Goal: Task Accomplishment & Management: Complete application form

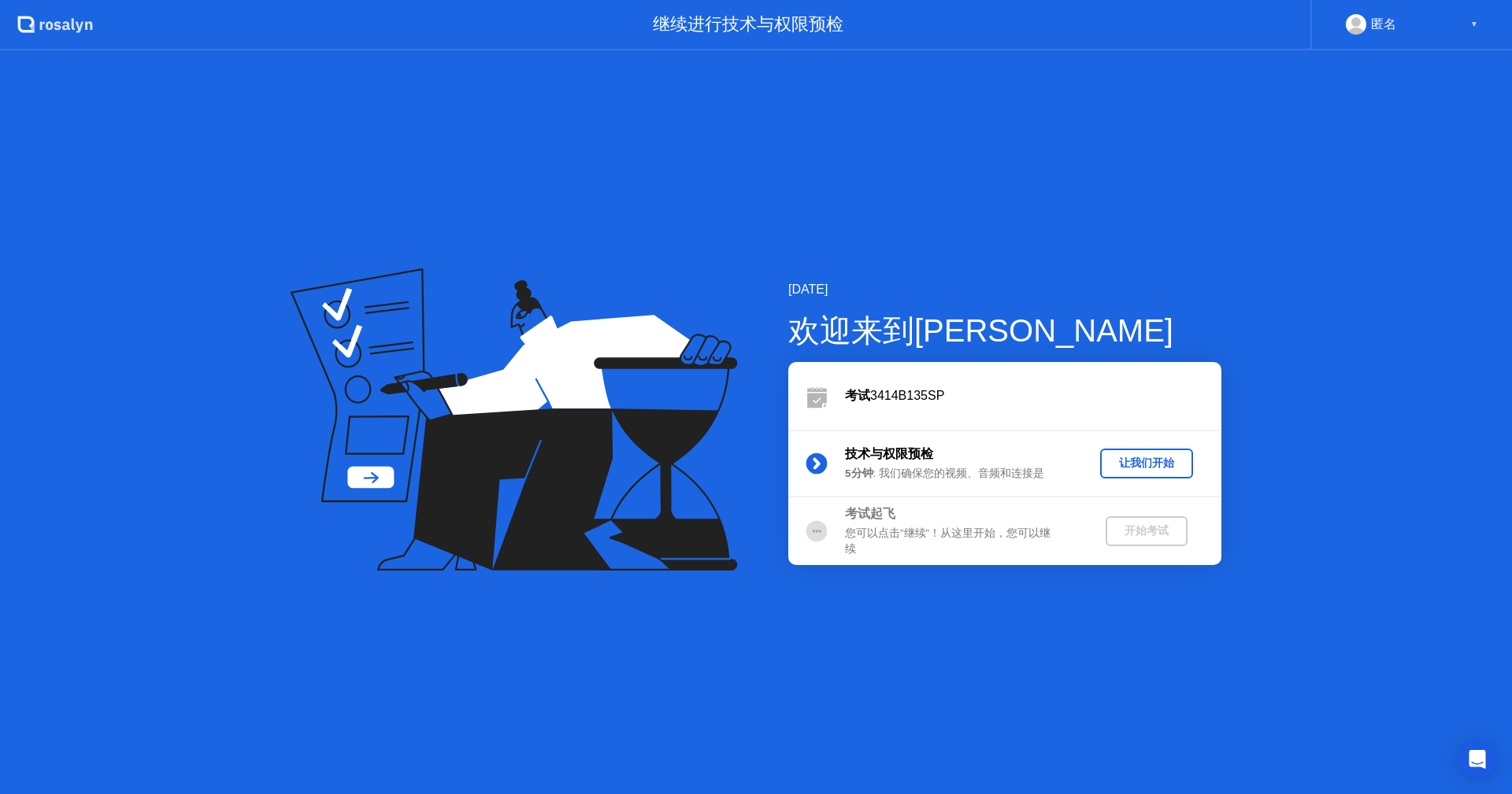
click at [1155, 460] on div "让我们开始" at bounding box center [1146, 463] width 80 height 15
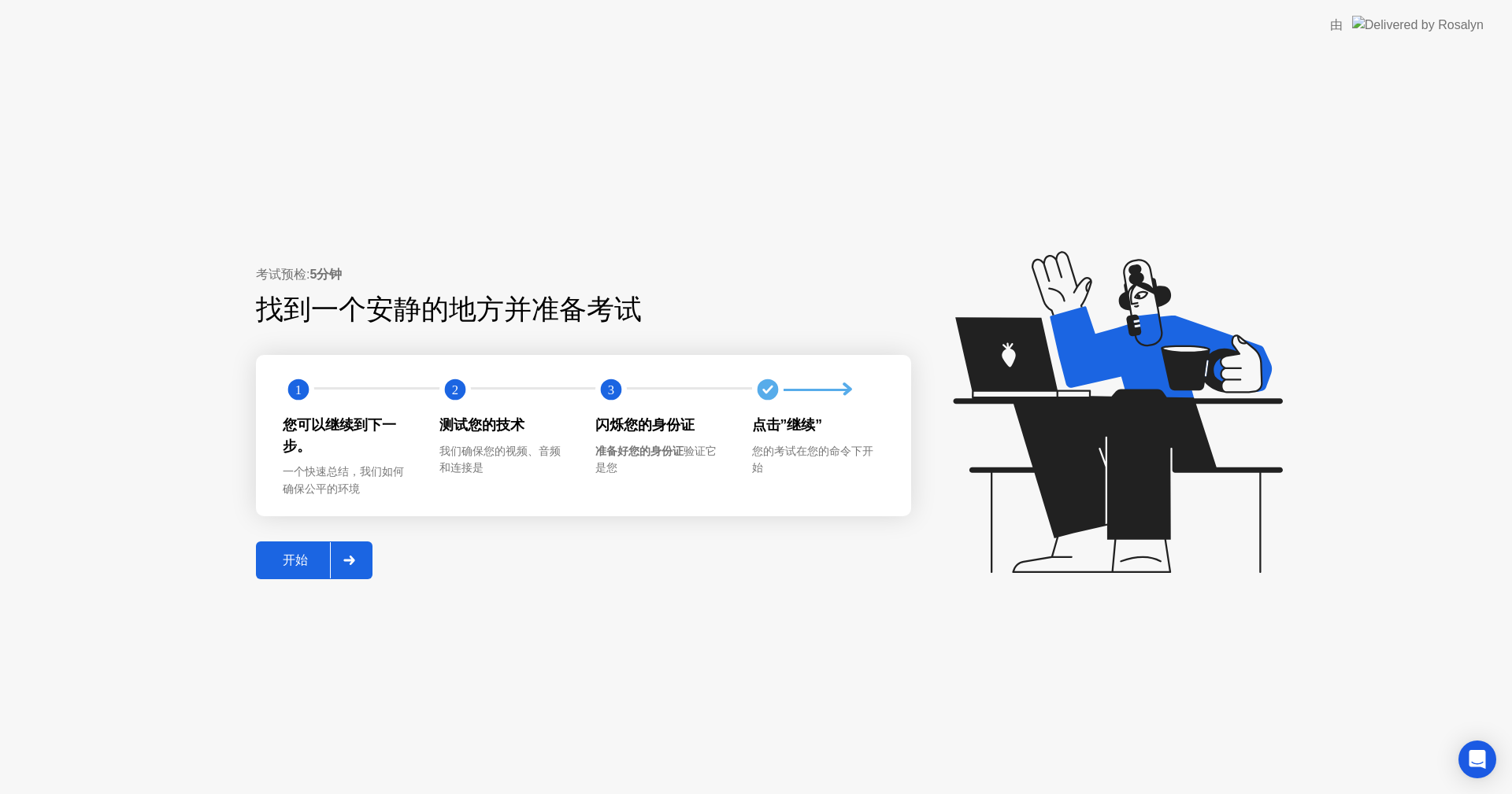
click at [292, 558] on div "开始" at bounding box center [294, 561] width 69 height 17
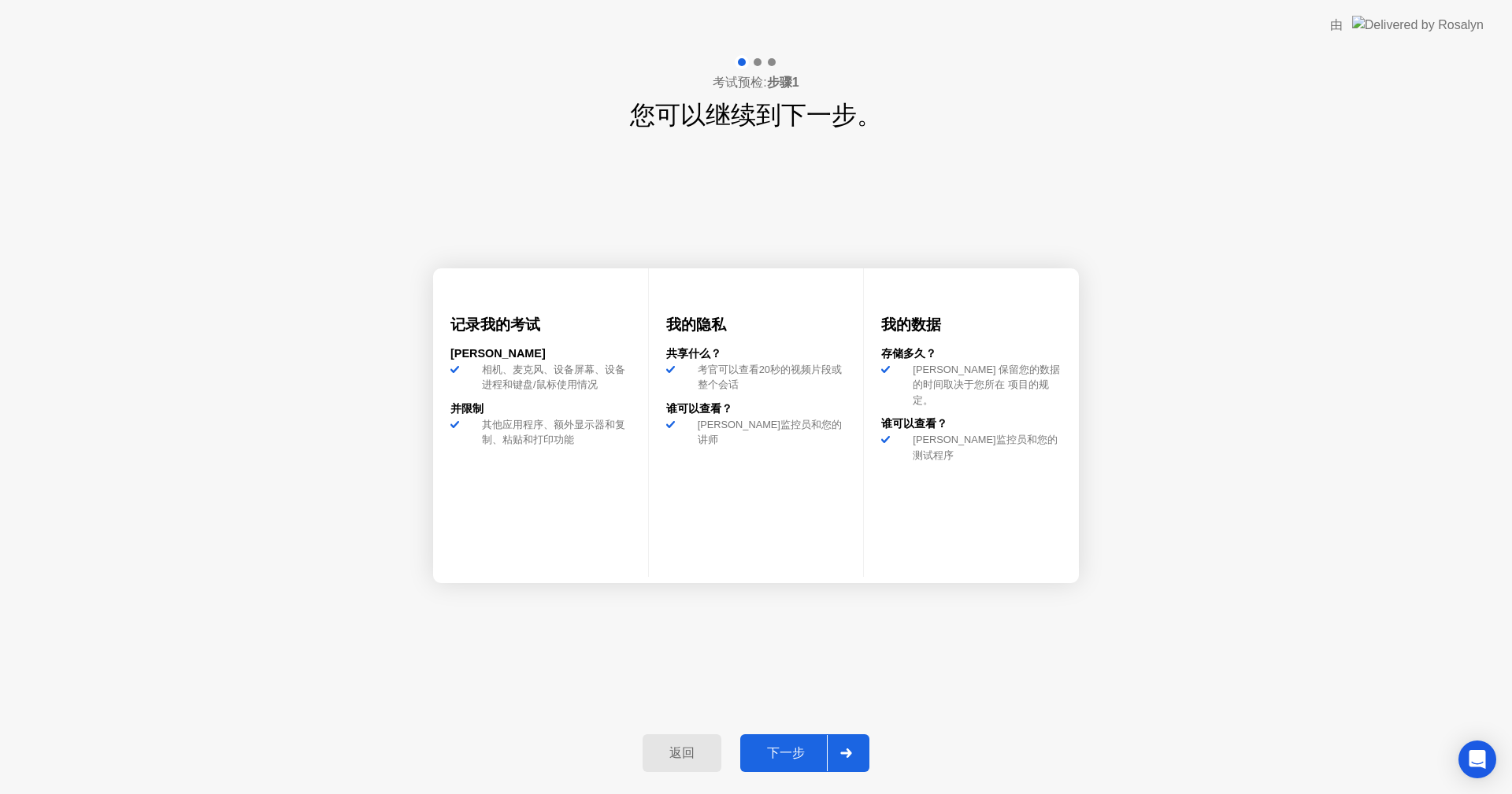
click at [778, 755] on div "下一步" at bounding box center [785, 754] width 82 height 17
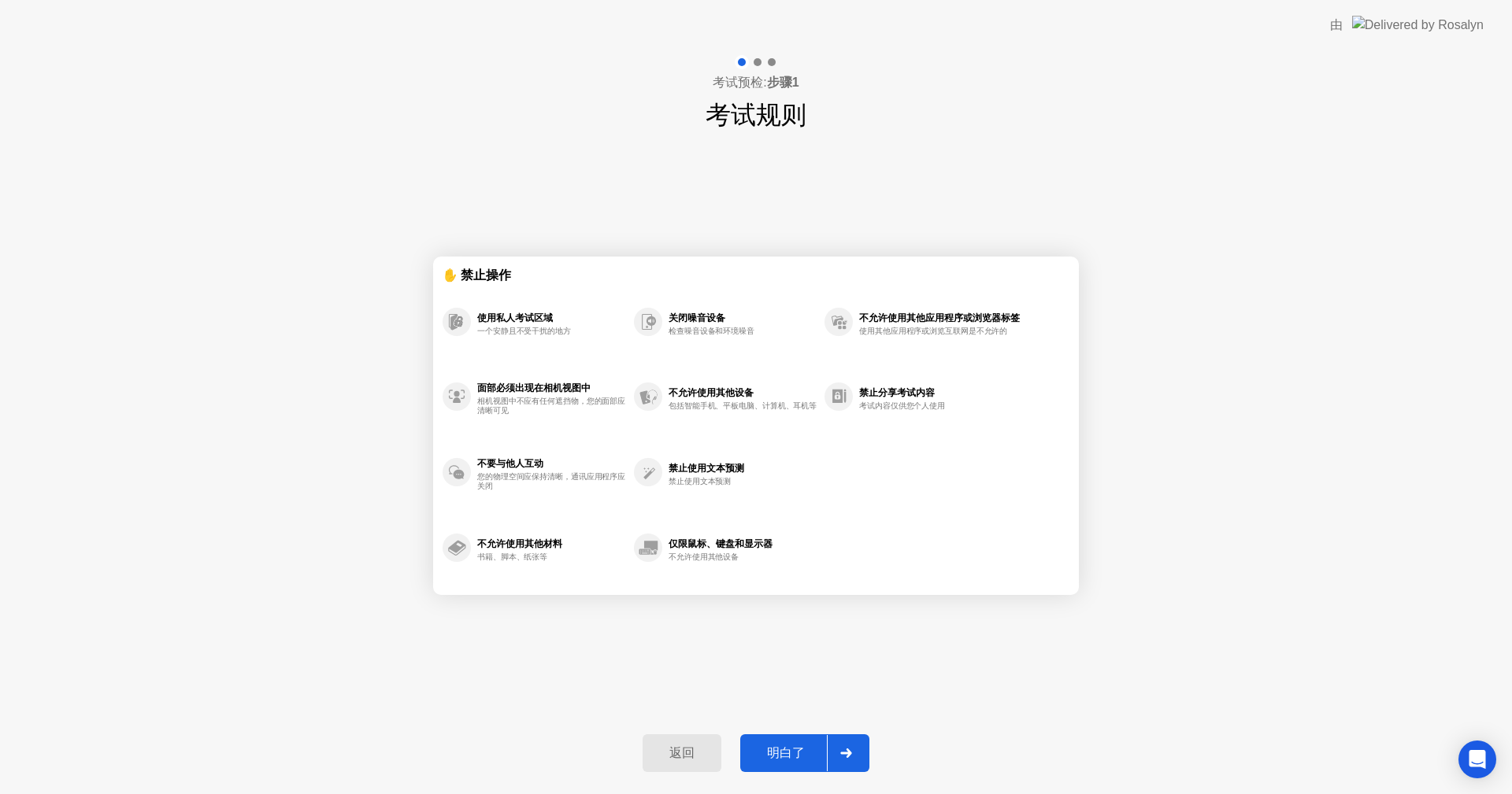
click at [788, 745] on div "明白了" at bounding box center [785, 754] width 82 height 17
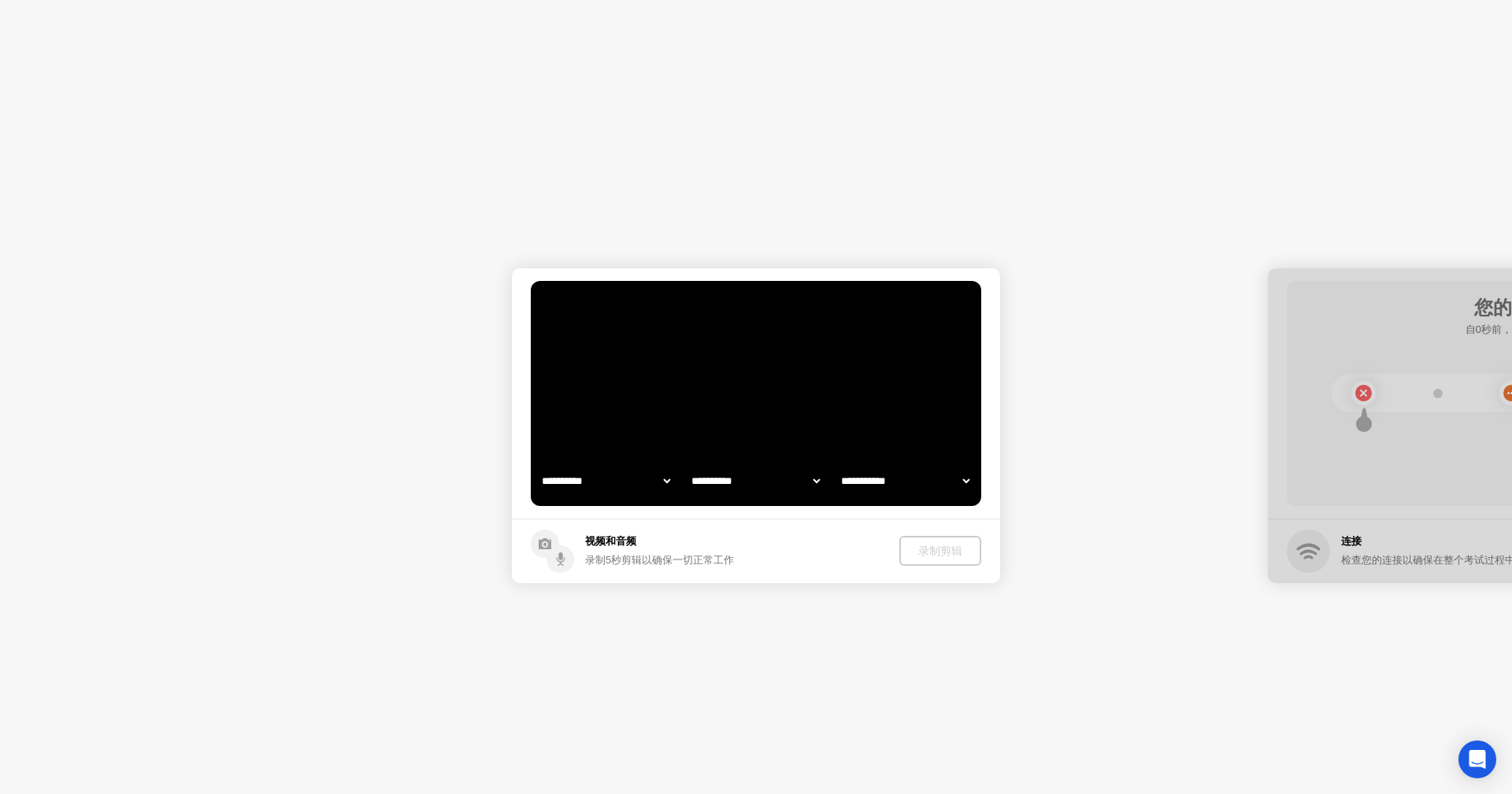
select select "**********"
select select "*******"
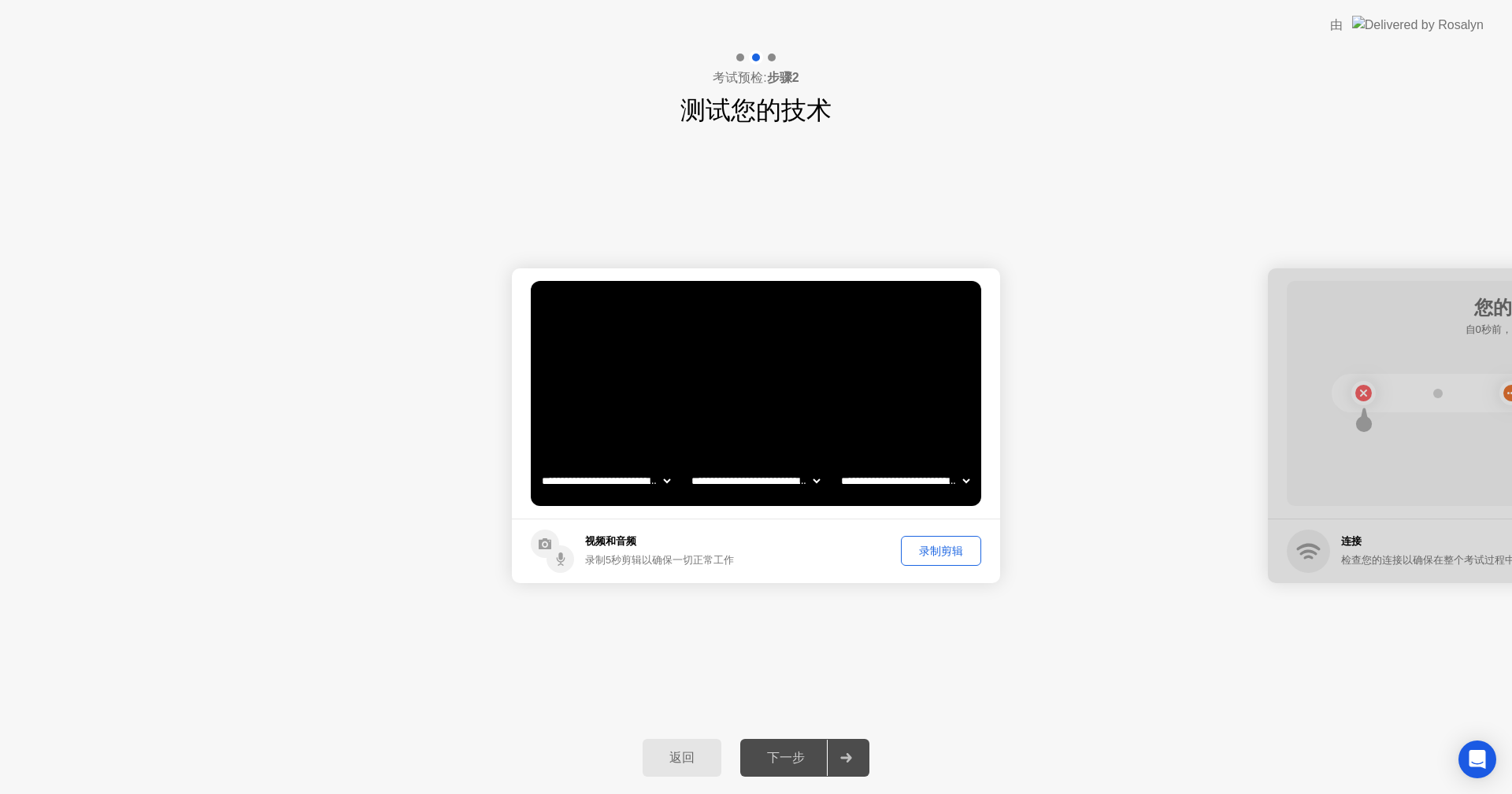
click at [962, 550] on div "录制剪辑" at bounding box center [941, 551] width 69 height 15
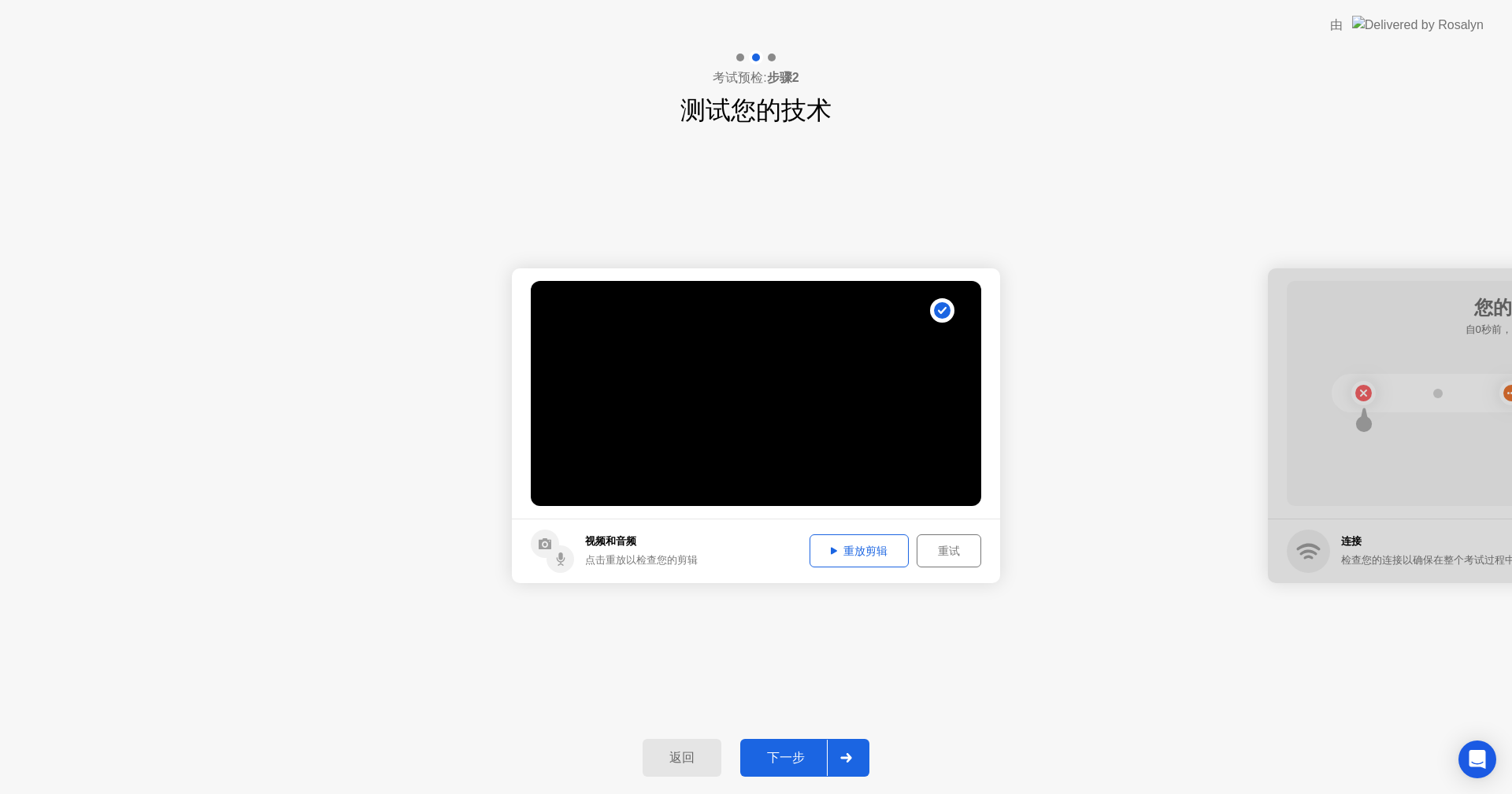
click at [871, 544] on div "重放剪辑" at bounding box center [859, 551] width 88 height 15
click at [871, 547] on div "重放剪辑" at bounding box center [859, 551] width 88 height 15
click at [784, 765] on div "下一步" at bounding box center [785, 758] width 82 height 17
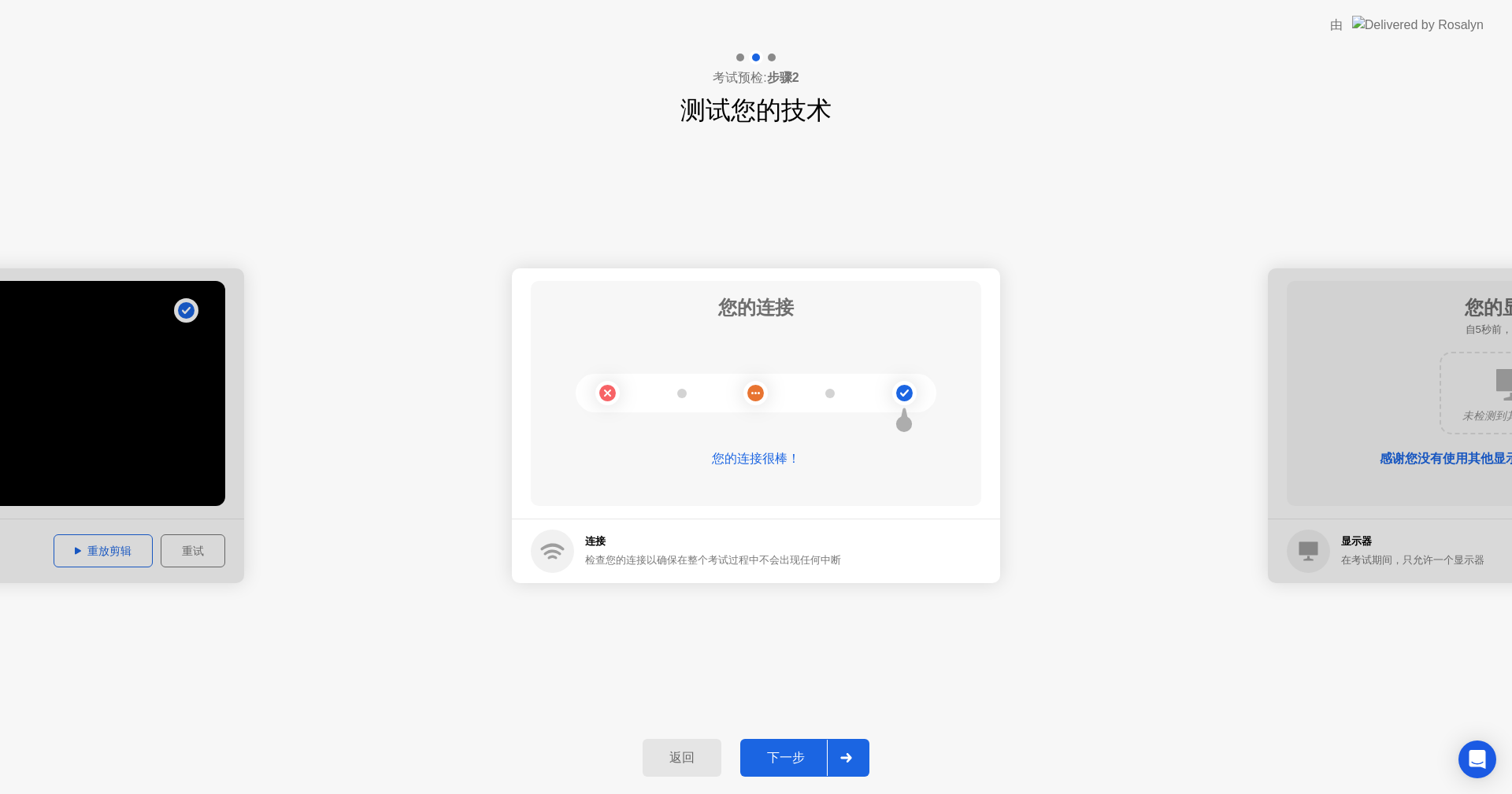
click at [786, 754] on div "下一步" at bounding box center [785, 758] width 82 height 17
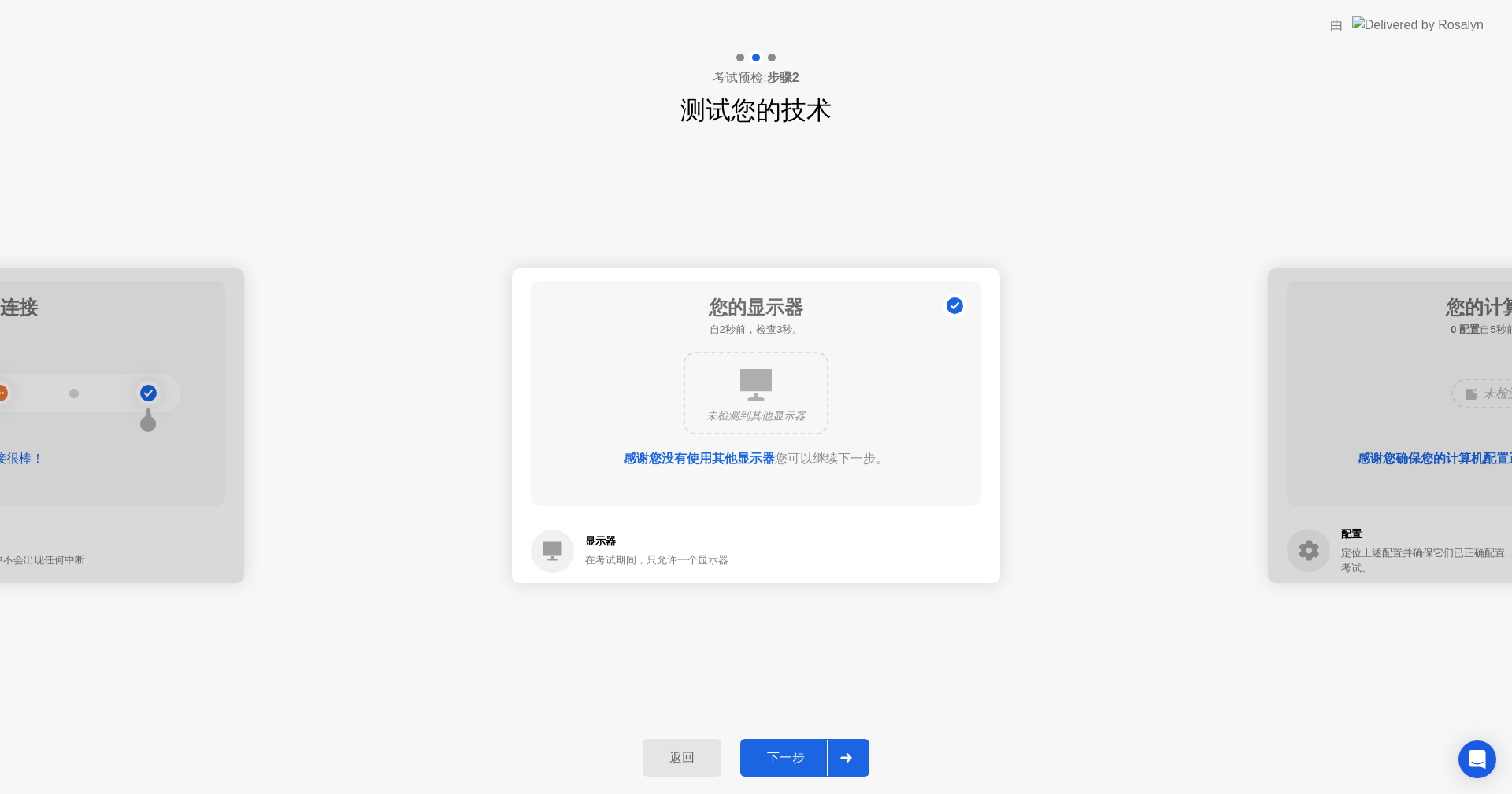
click at [786, 754] on div "下一步" at bounding box center [785, 758] width 82 height 17
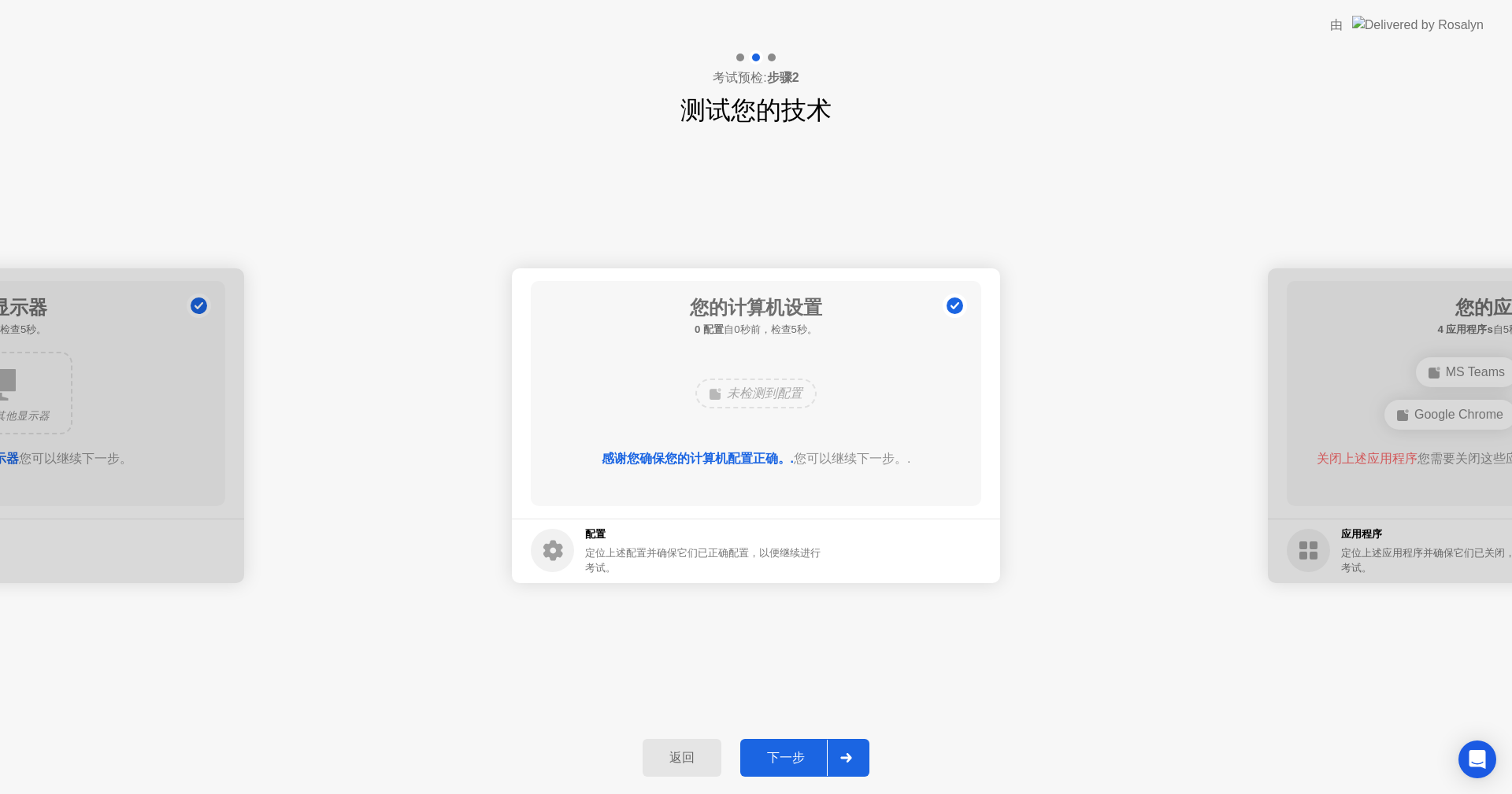
click at [786, 754] on div "下一步" at bounding box center [785, 758] width 82 height 17
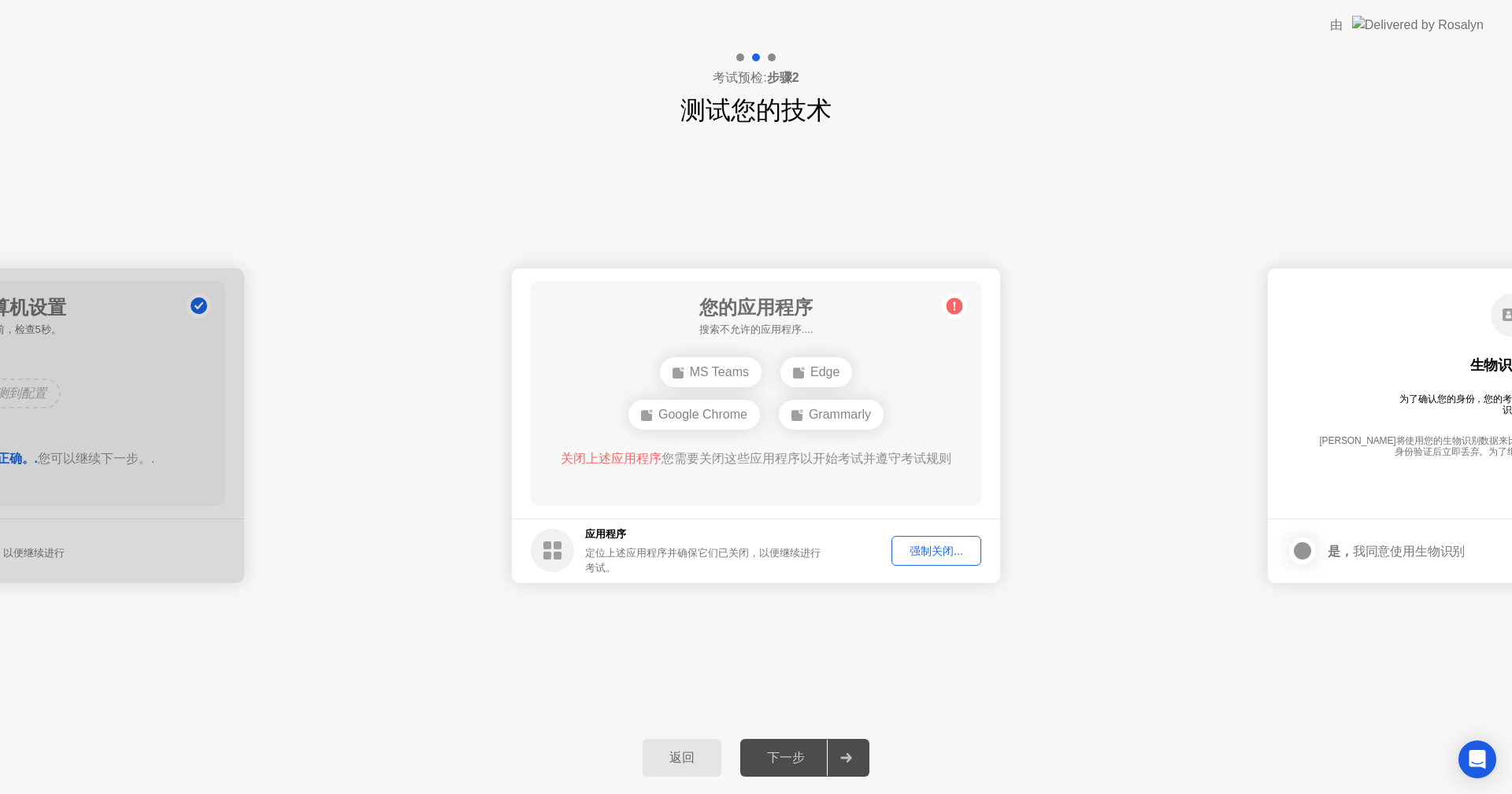
click at [796, 755] on div "下一步" at bounding box center [785, 758] width 82 height 17
click at [937, 549] on div "强制关闭..." at bounding box center [936, 551] width 79 height 15
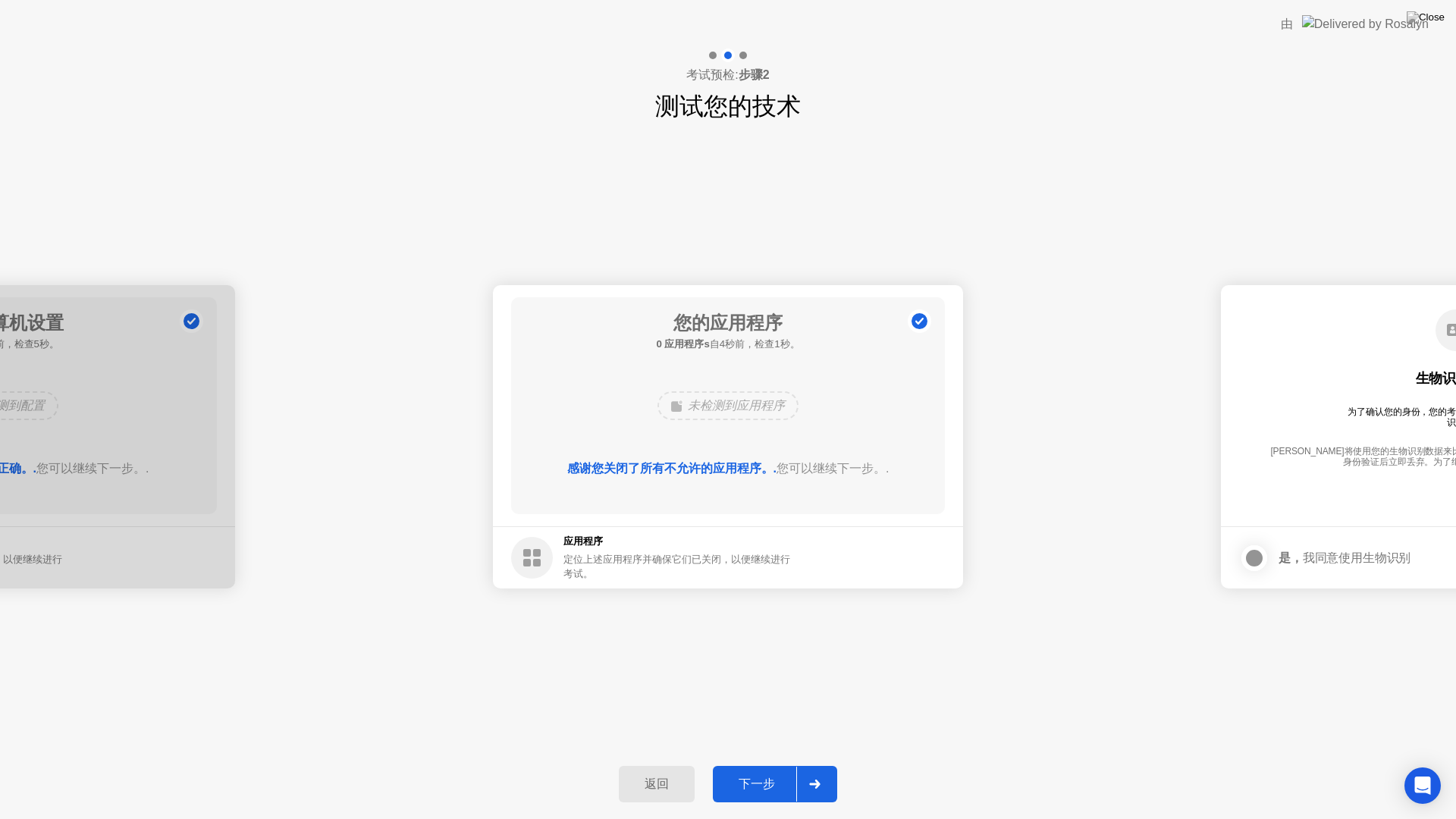
click at [756, 764] on div "下一步" at bounding box center [756, 784] width 79 height 16
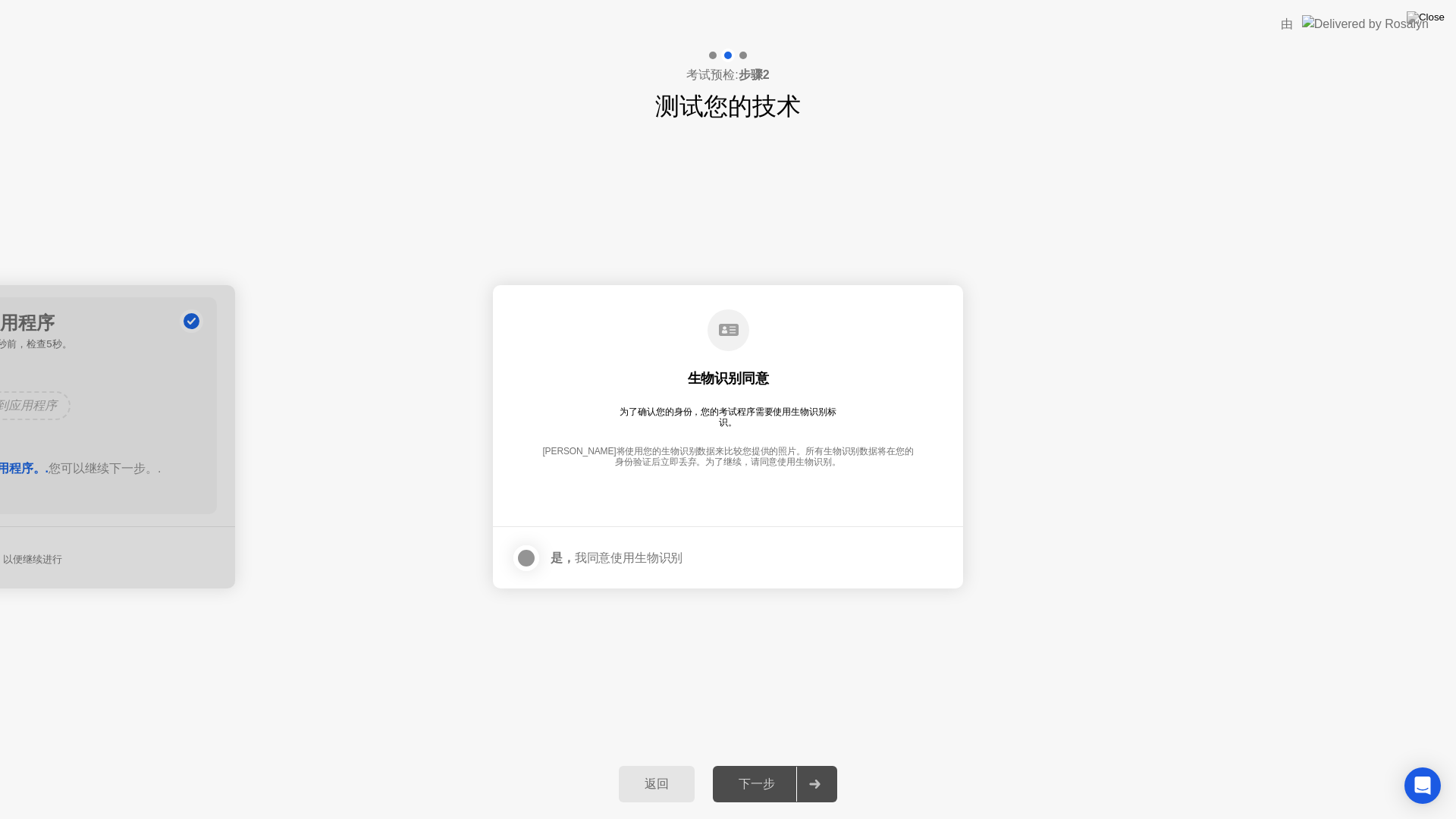
click at [522, 558] on div at bounding box center [526, 558] width 19 height 19
click at [747, 764] on div "下一步" at bounding box center [756, 784] width 79 height 16
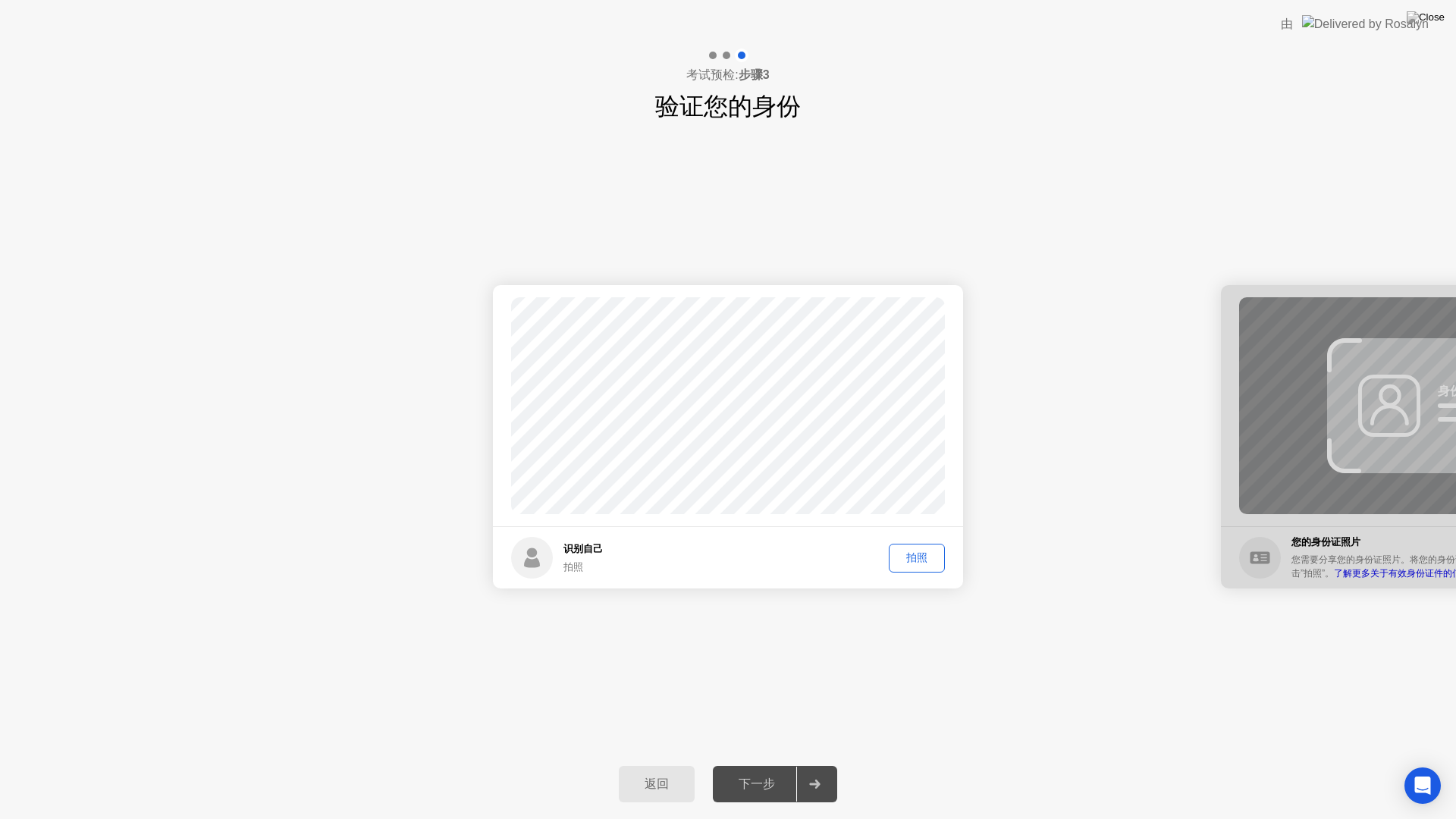
click at [909, 562] on div "拍照" at bounding box center [916, 558] width 45 height 14
click at [761, 764] on div "下一步" at bounding box center [756, 784] width 79 height 16
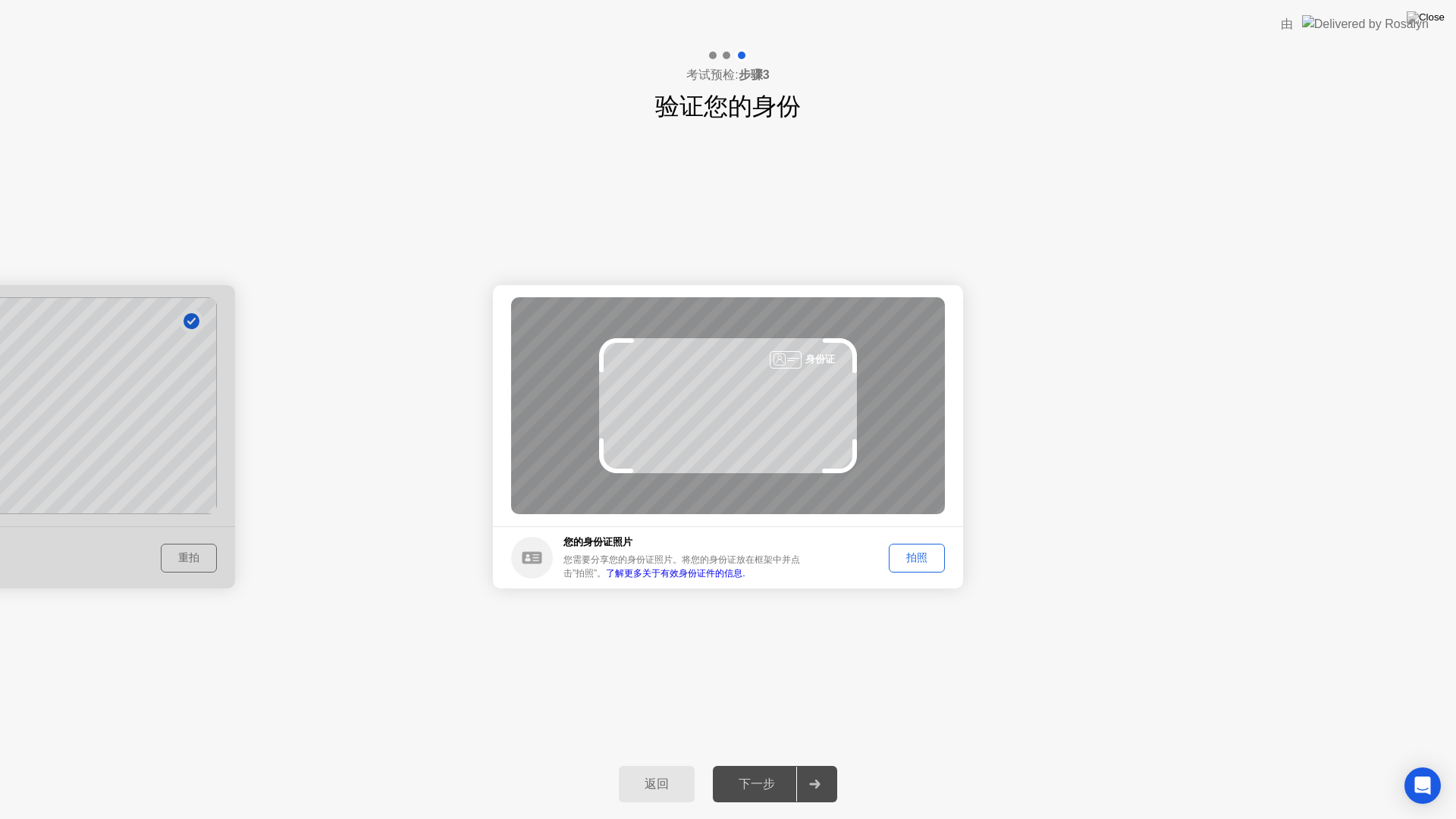
click at [913, 556] on div "拍照" at bounding box center [916, 558] width 45 height 14
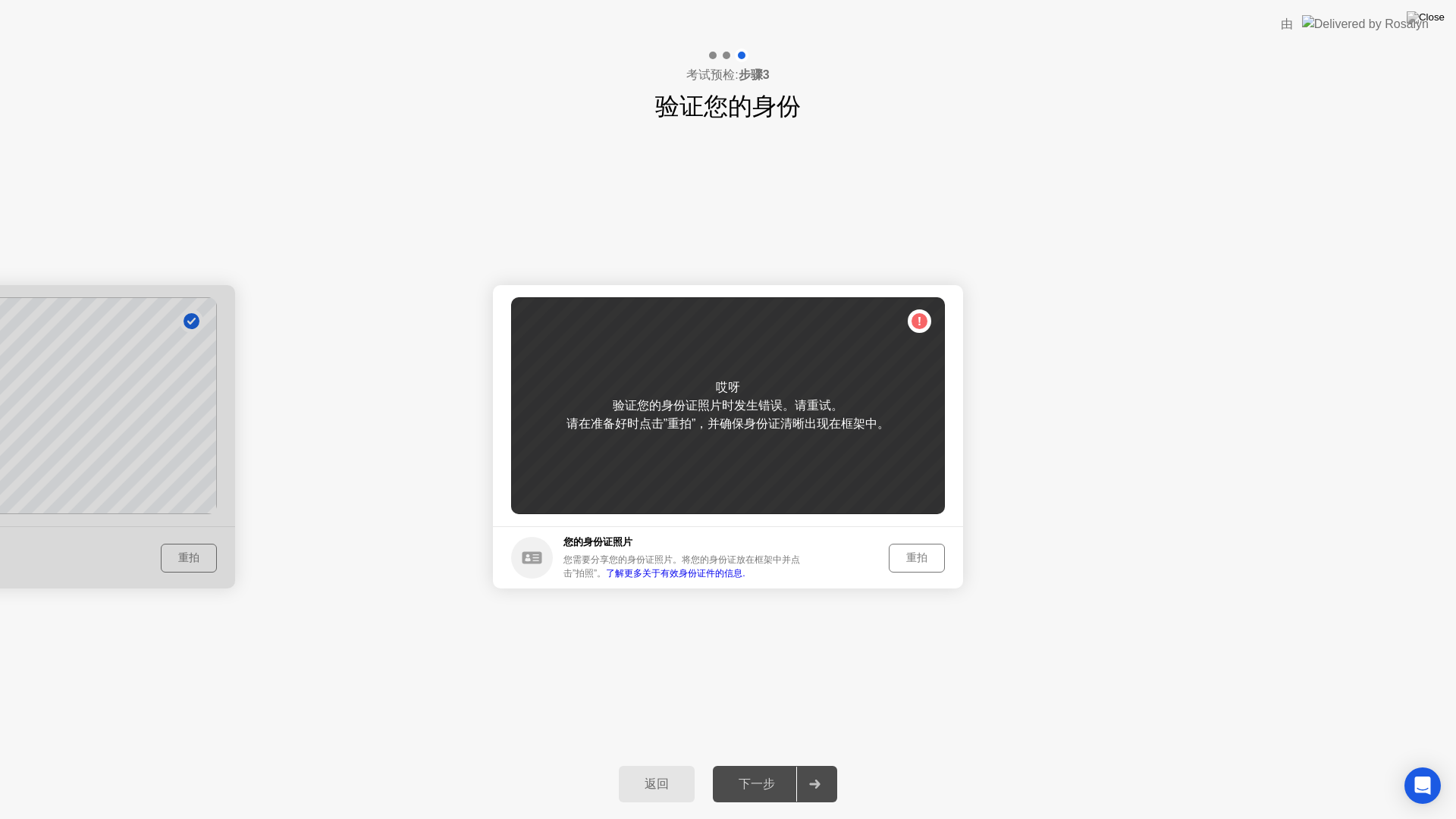
click at [913, 556] on div "重拍" at bounding box center [916, 558] width 45 height 14
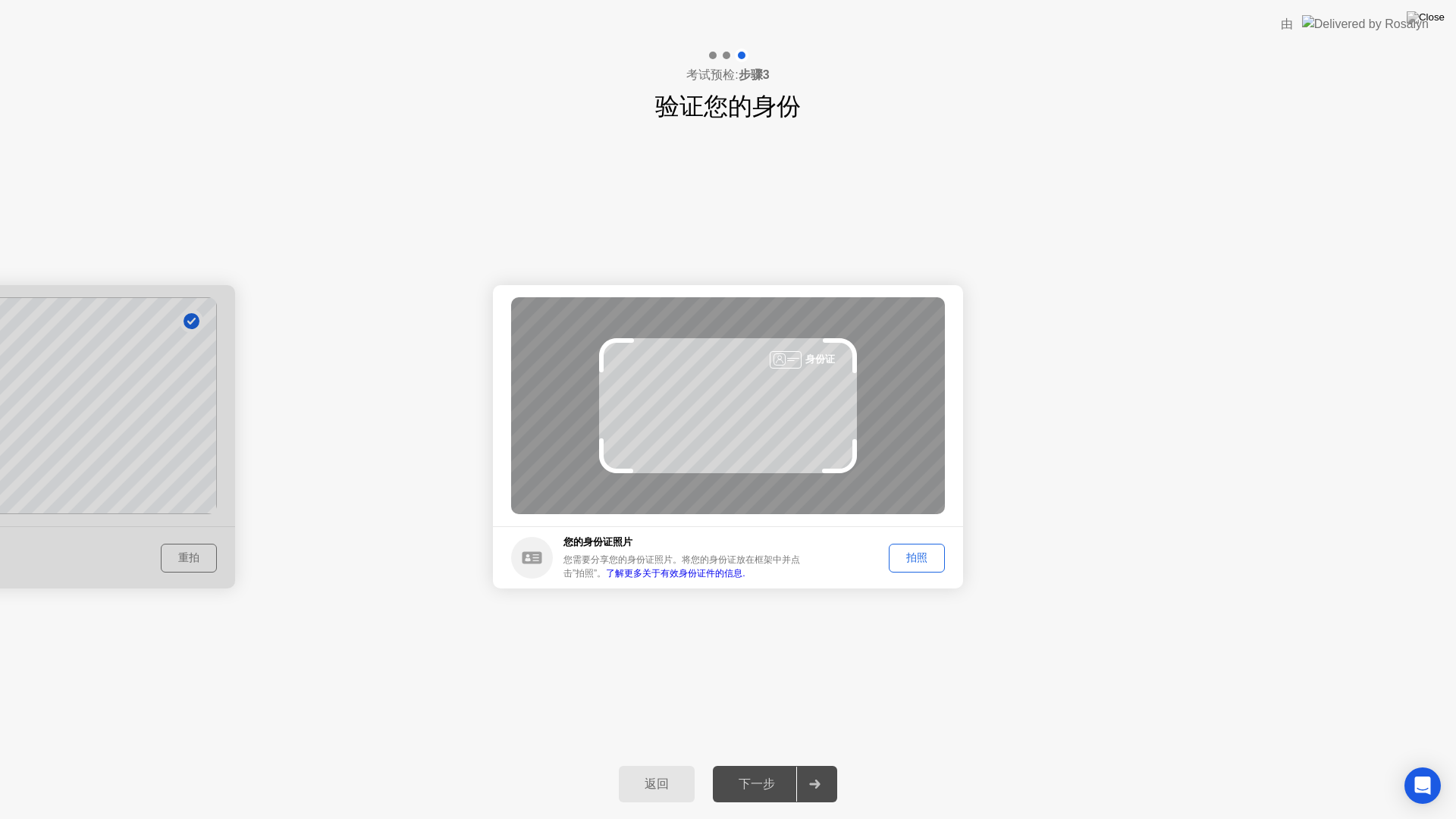
click at [702, 575] on link "了解更多关于有效身份证件的信息." at bounding box center [675, 573] width 139 height 11
click at [909, 556] on div "拍照" at bounding box center [916, 558] width 45 height 14
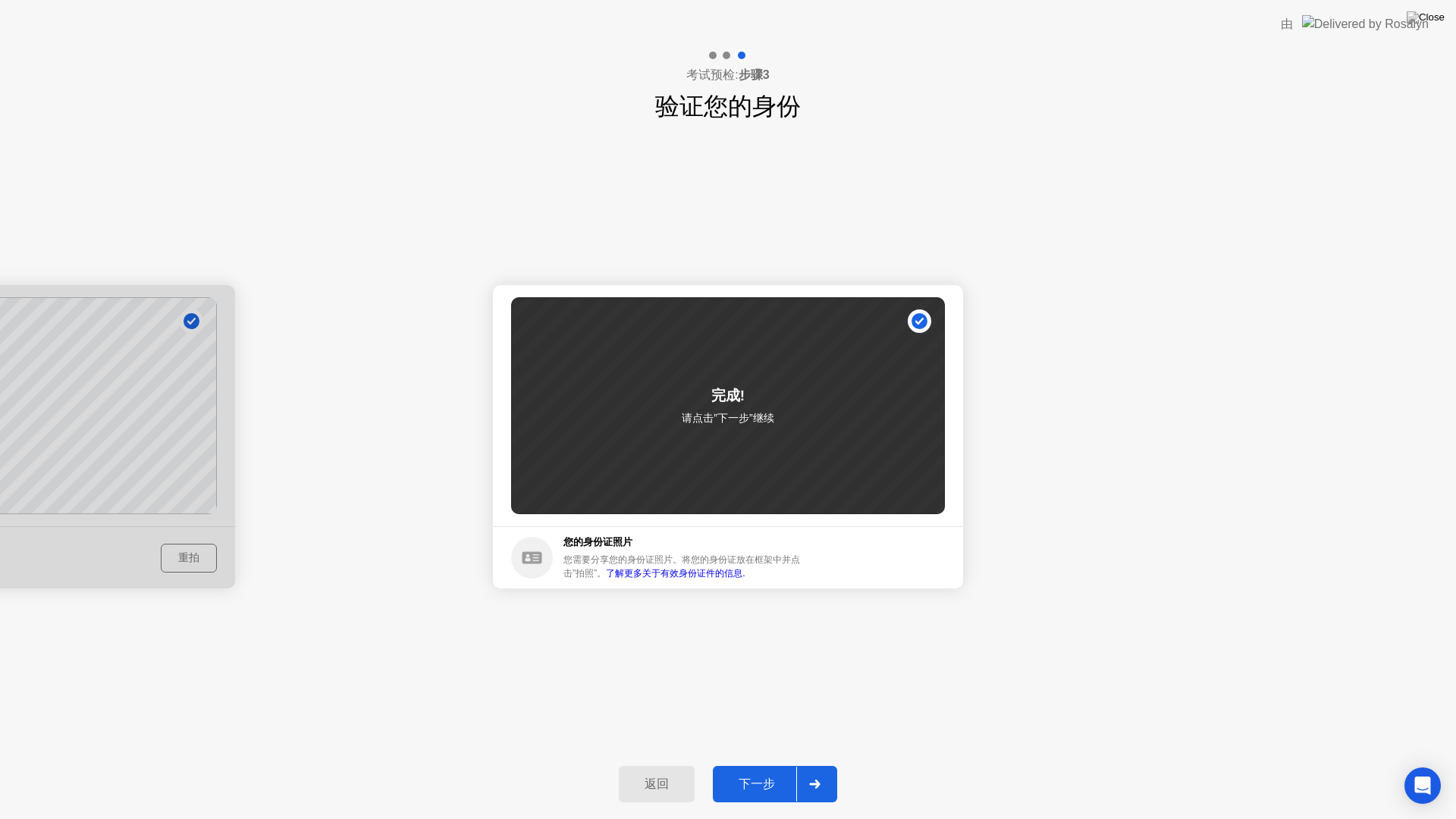
click at [760, 764] on button "下一步" at bounding box center [775, 784] width 124 height 36
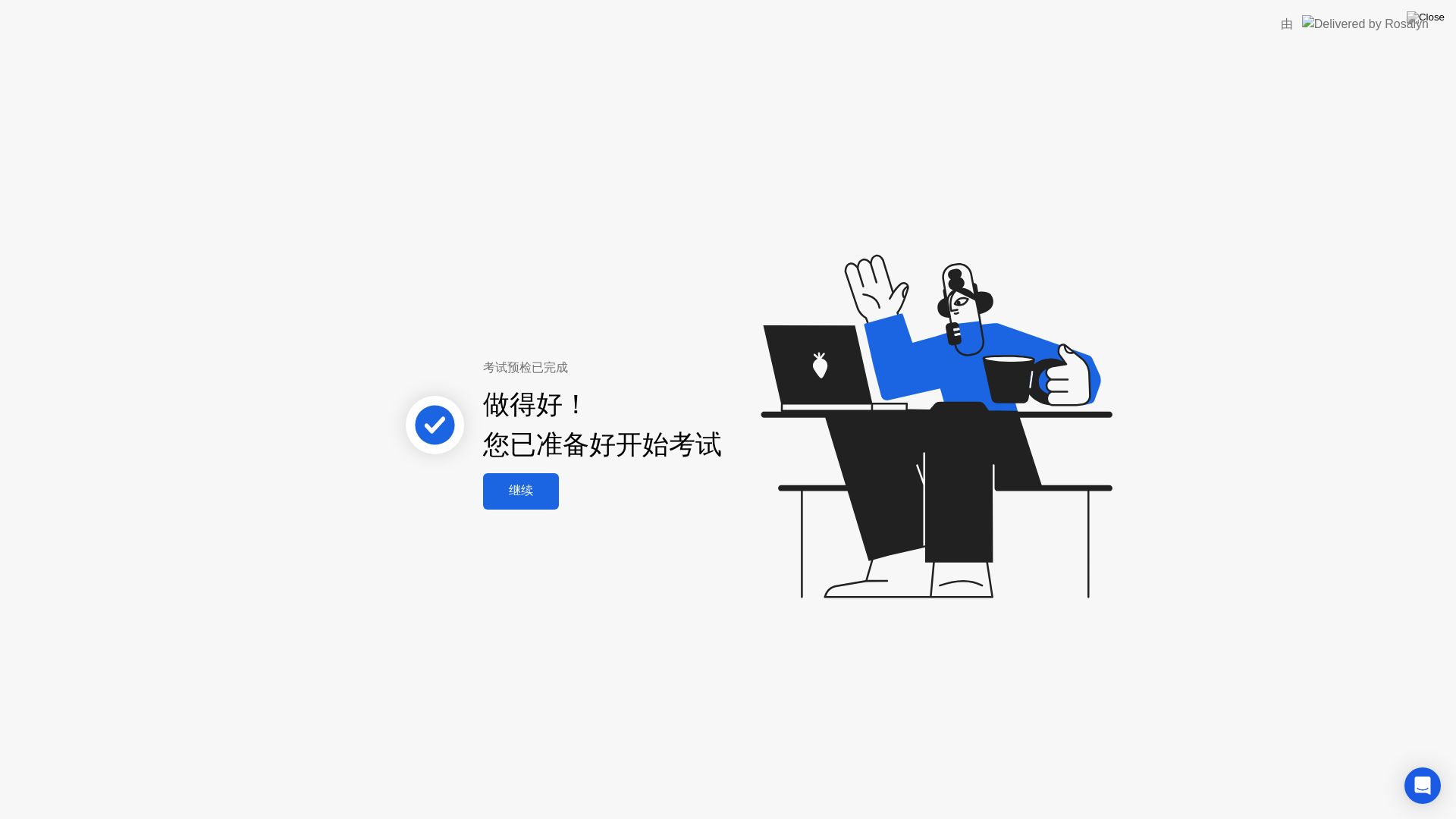
click at [527, 491] on div "继续" at bounding box center [520, 491] width 66 height 16
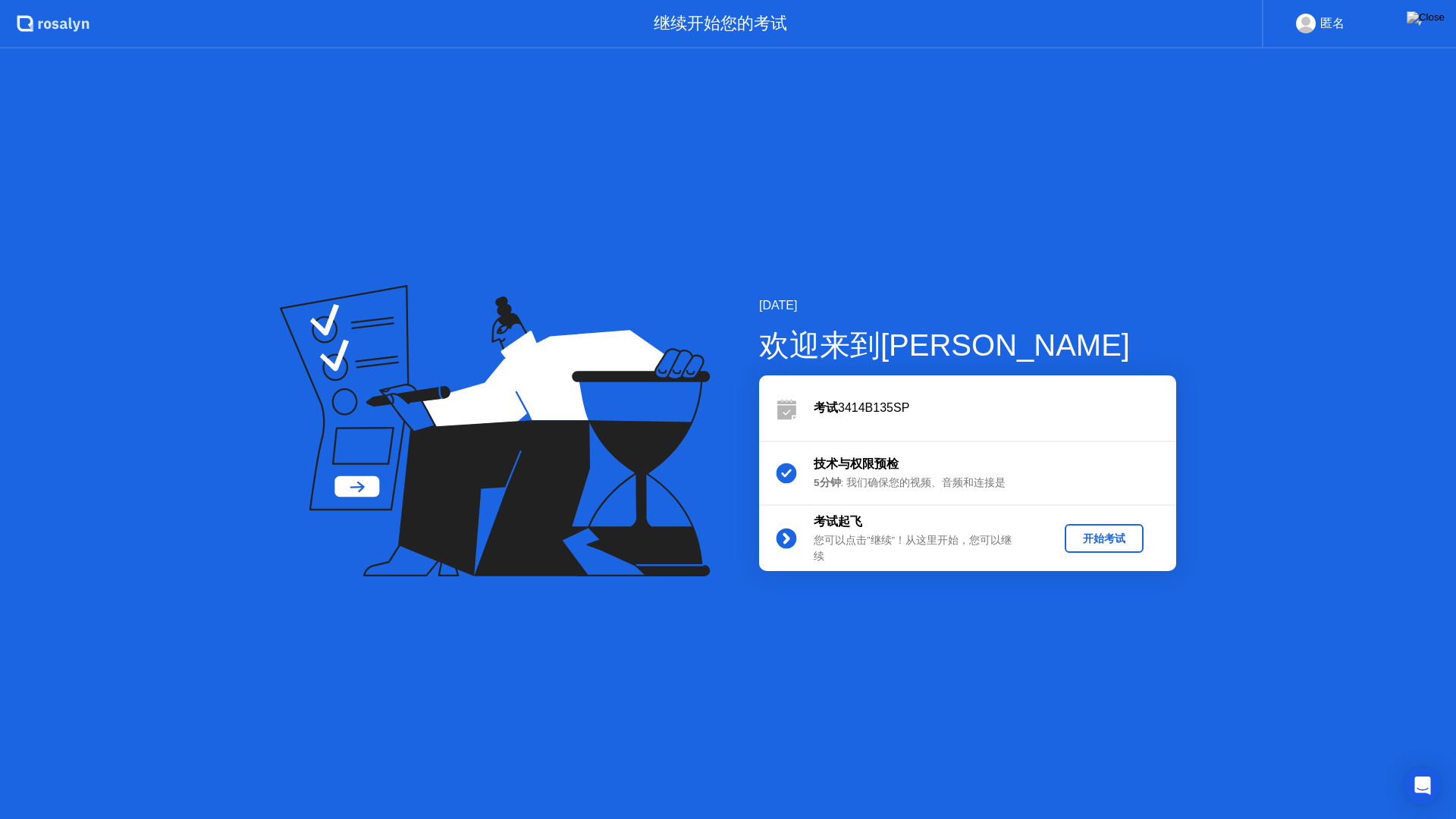
click at [1081, 540] on div "开始考试" at bounding box center [1103, 539] width 66 height 14
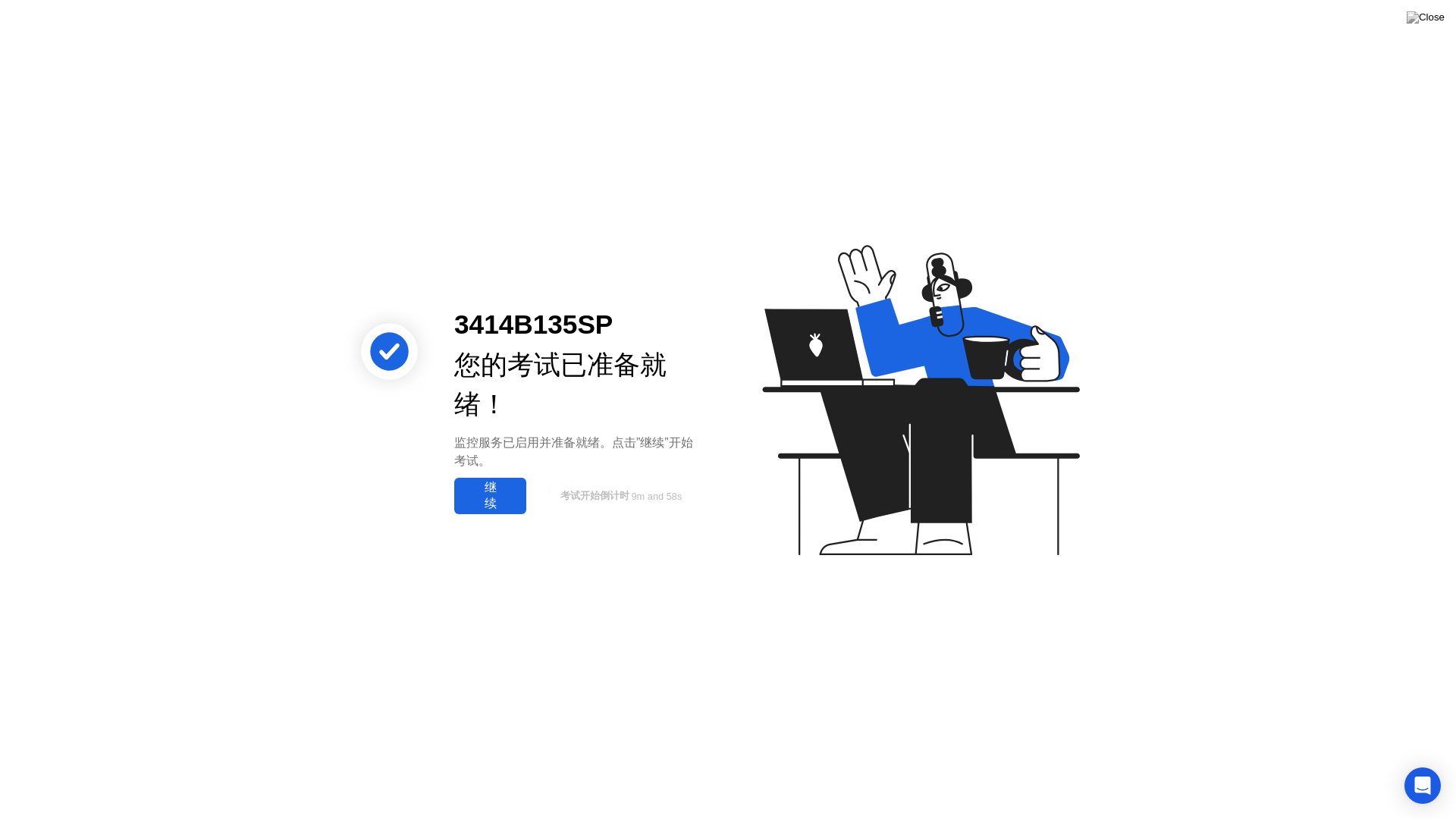
click at [492, 498] on div "继续" at bounding box center [490, 496] width 63 height 32
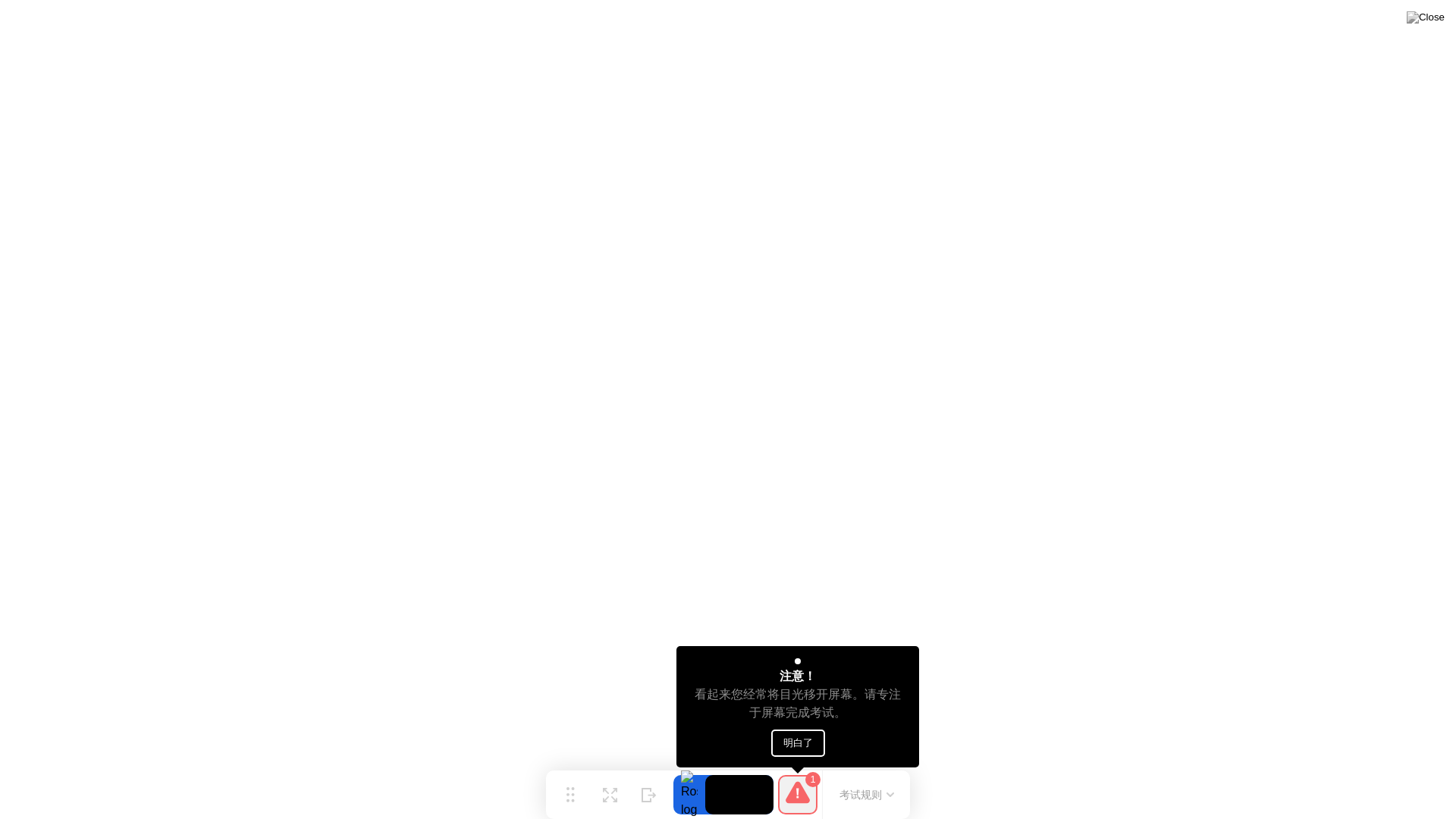
click at [808, 740] on button "明白了" at bounding box center [798, 743] width 54 height 27
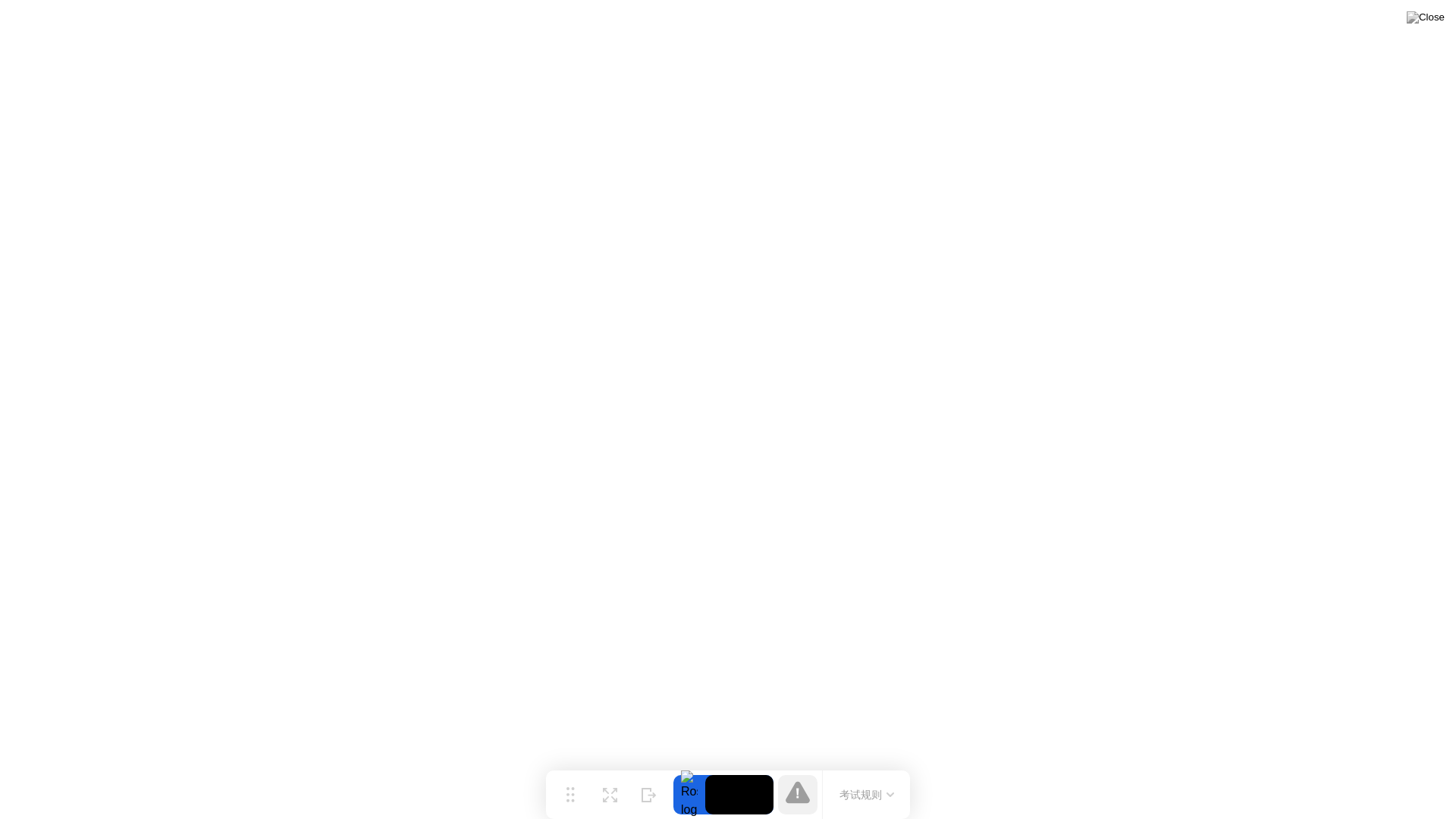
click at [748, 764] on video at bounding box center [739, 794] width 68 height 39
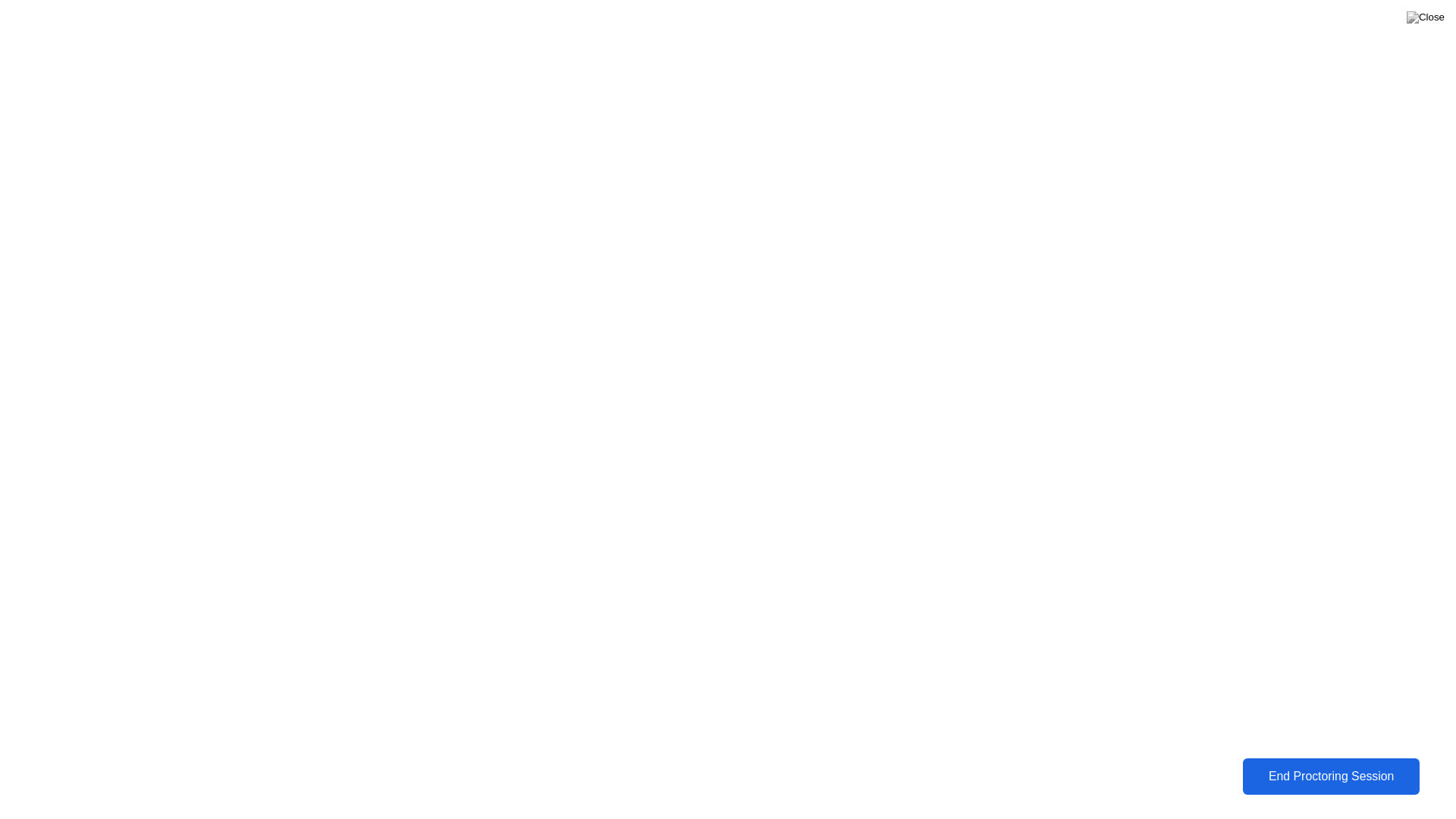
click at [1366, 764] on div "End Proctoring Session" at bounding box center [1331, 776] width 168 height 13
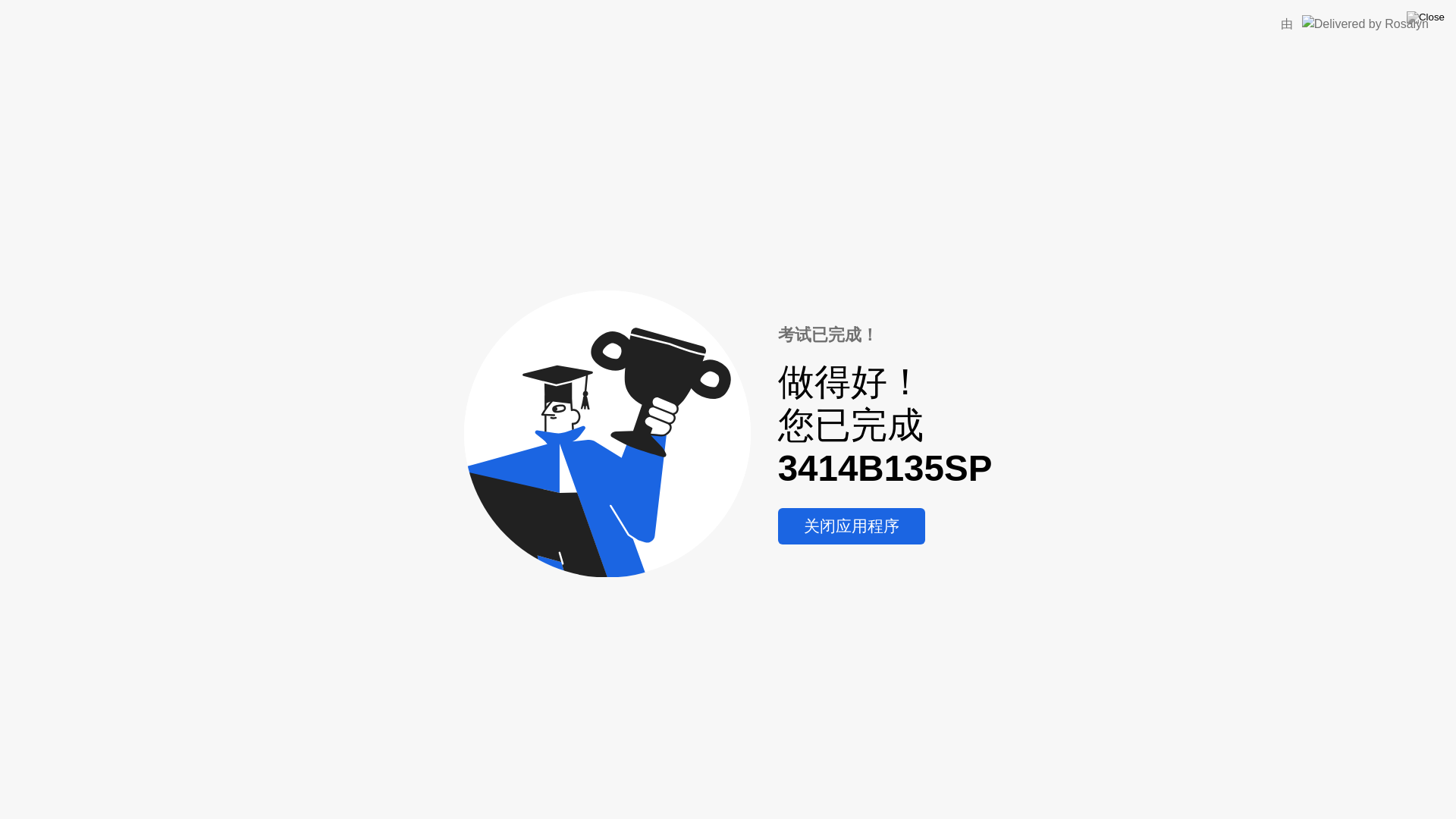
click at [863, 522] on div "关闭应用程序" at bounding box center [852, 526] width 138 height 22
